Goal: Information Seeking & Learning: Learn about a topic

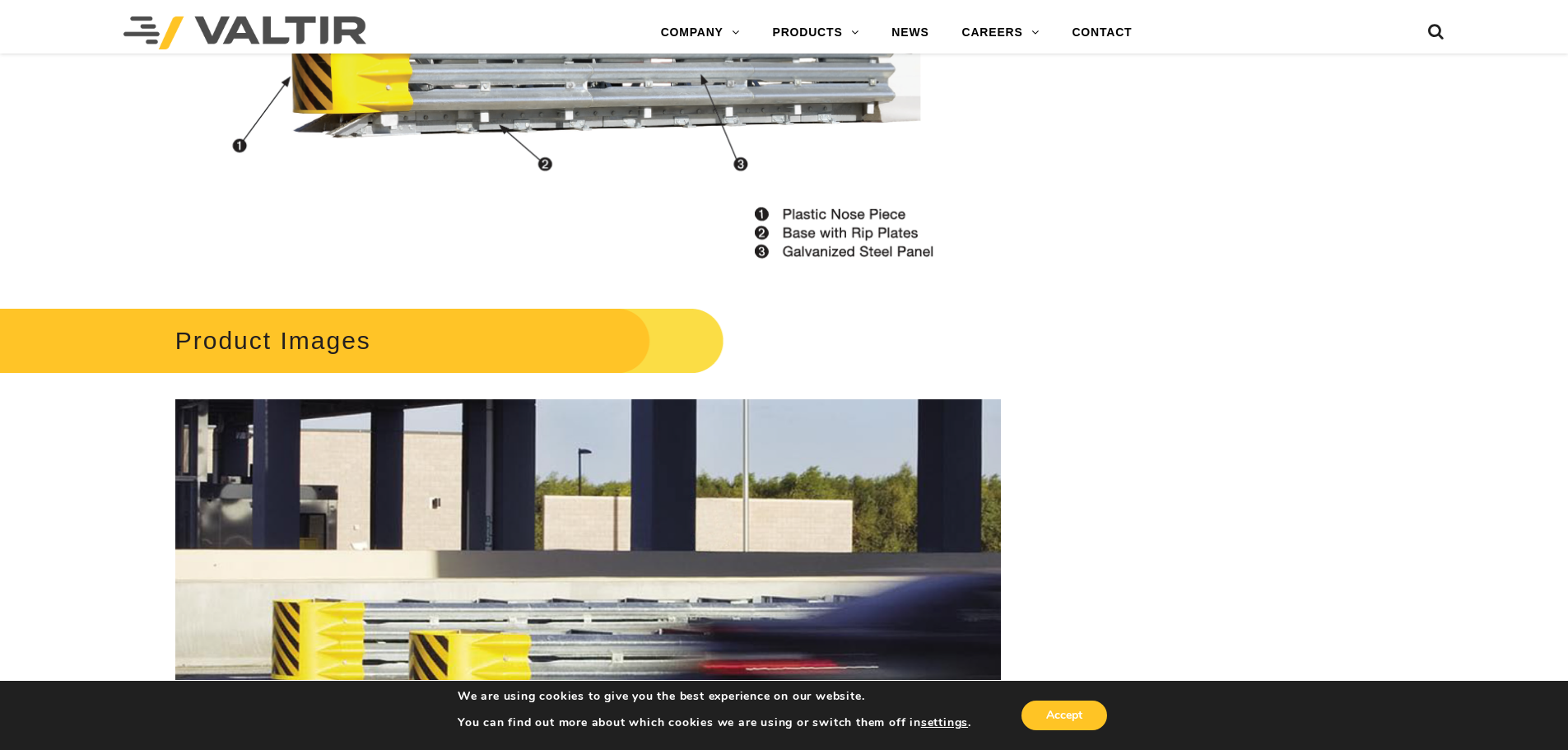
scroll to position [1975, 0]
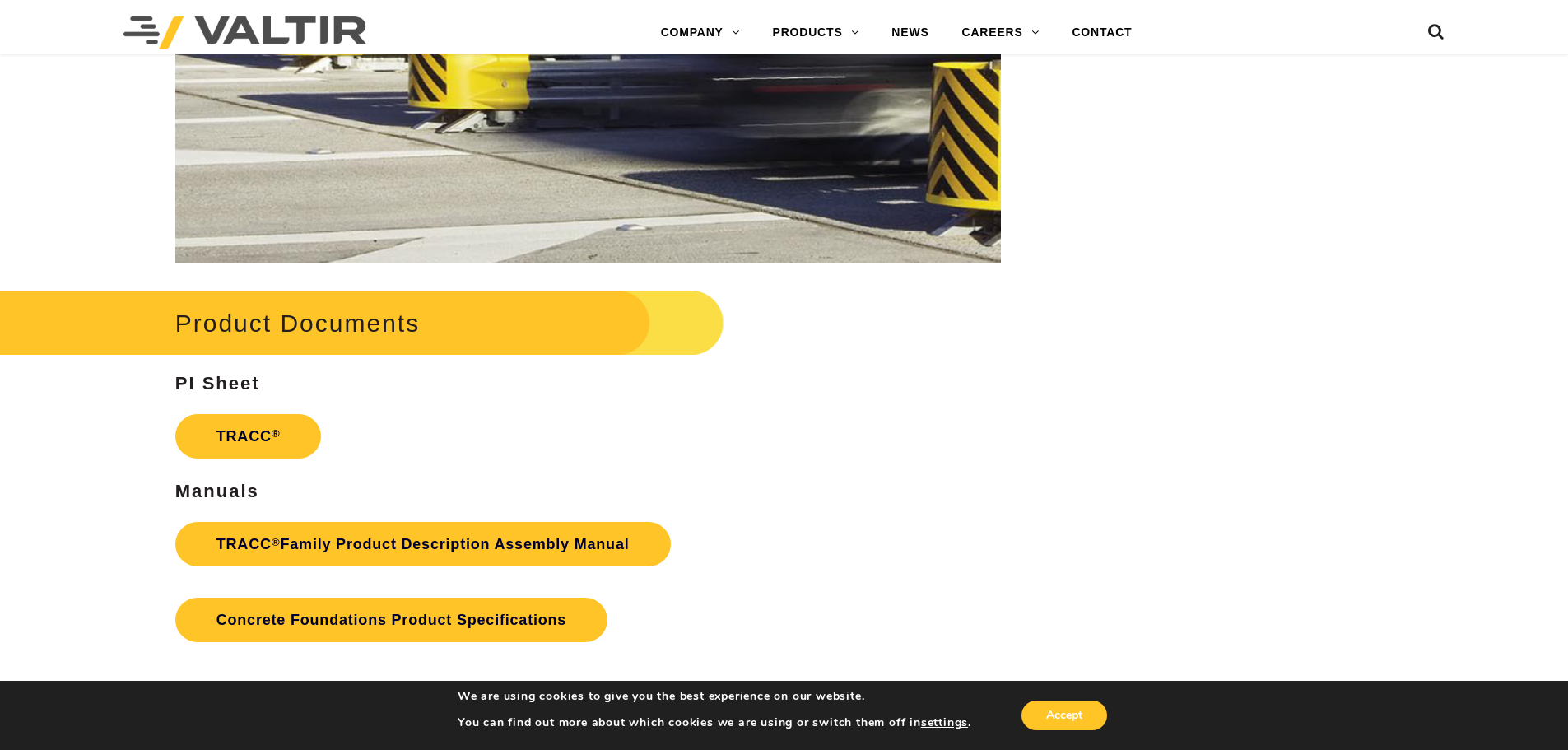
scroll to position [2551, 0]
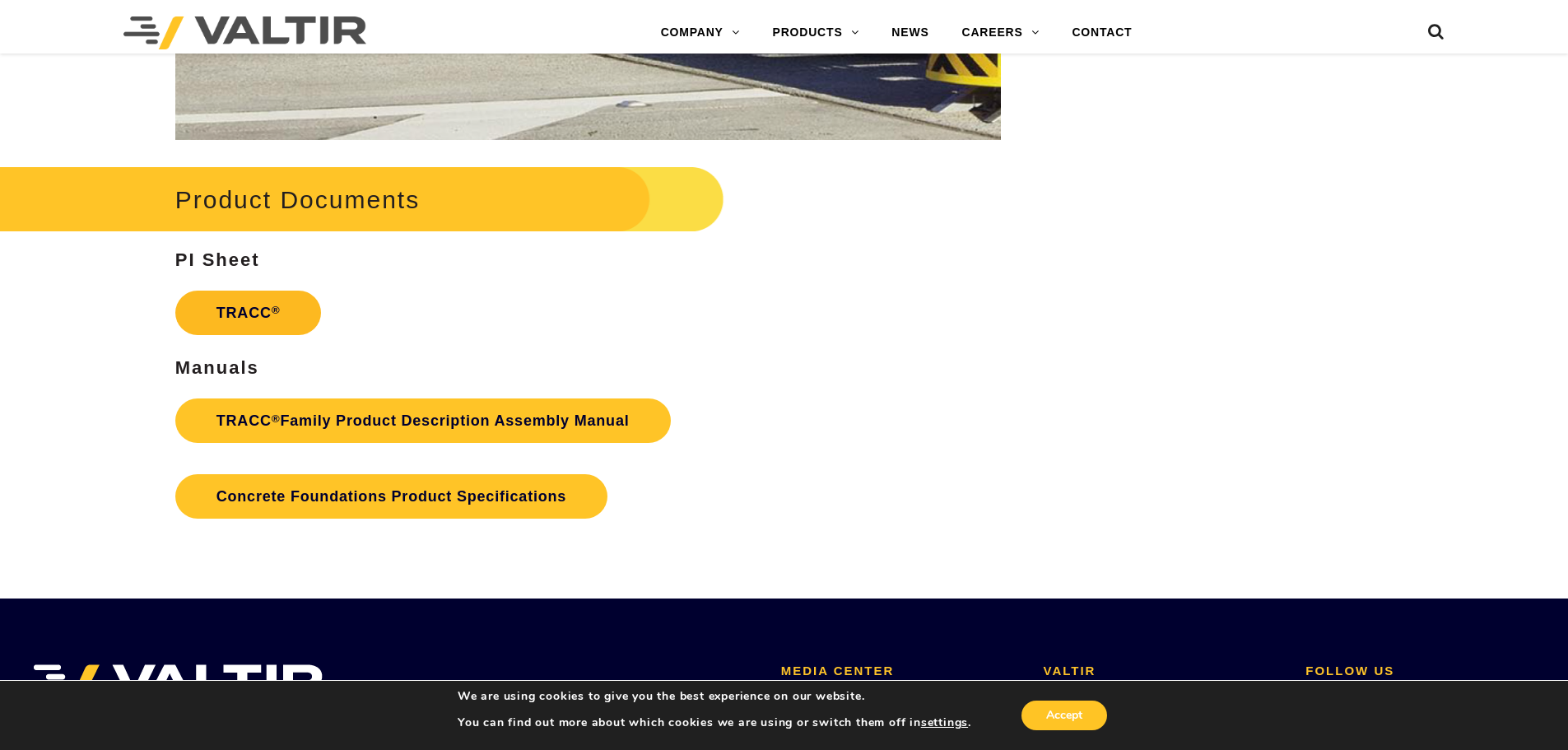
click at [260, 324] on link "TRACC ®" at bounding box center [249, 312] width 147 height 44
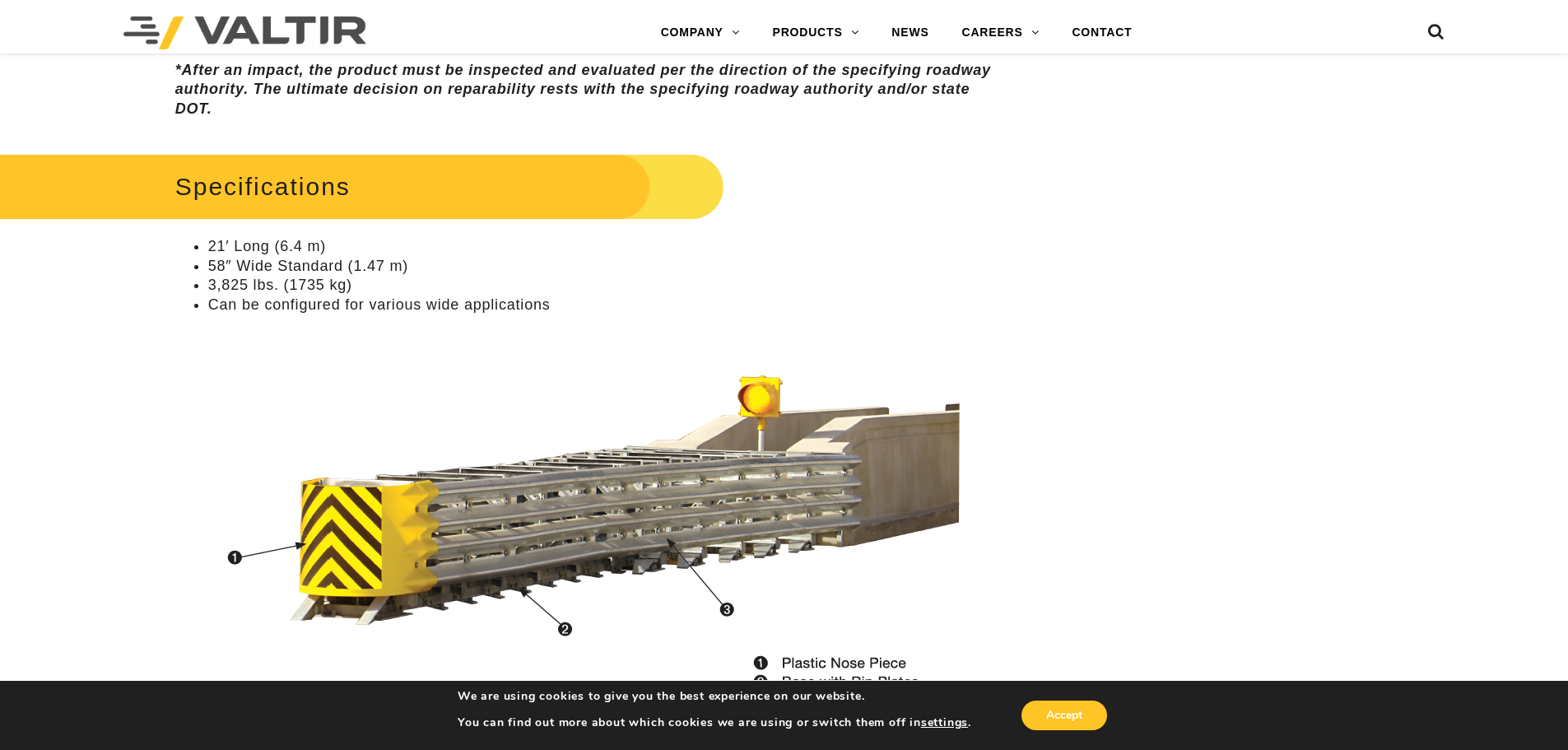
scroll to position [1481, 0]
